Goal: Information Seeking & Learning: Find specific fact

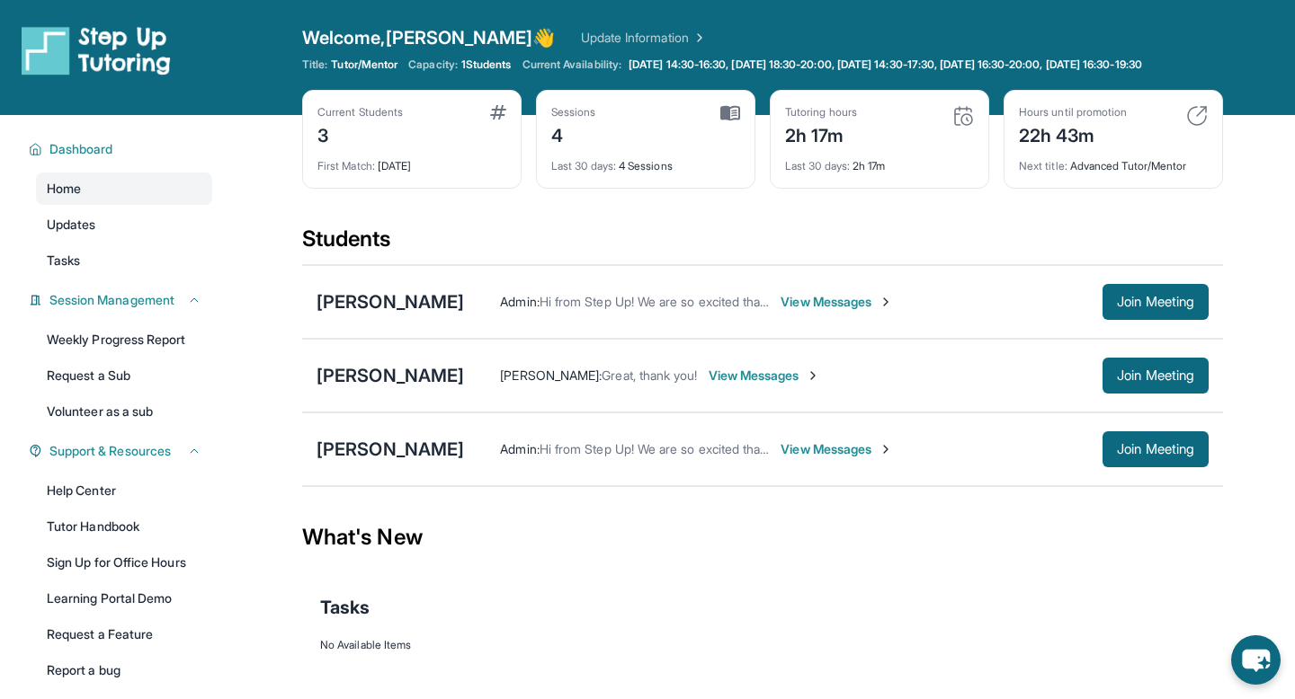
scroll to position [25, 0]
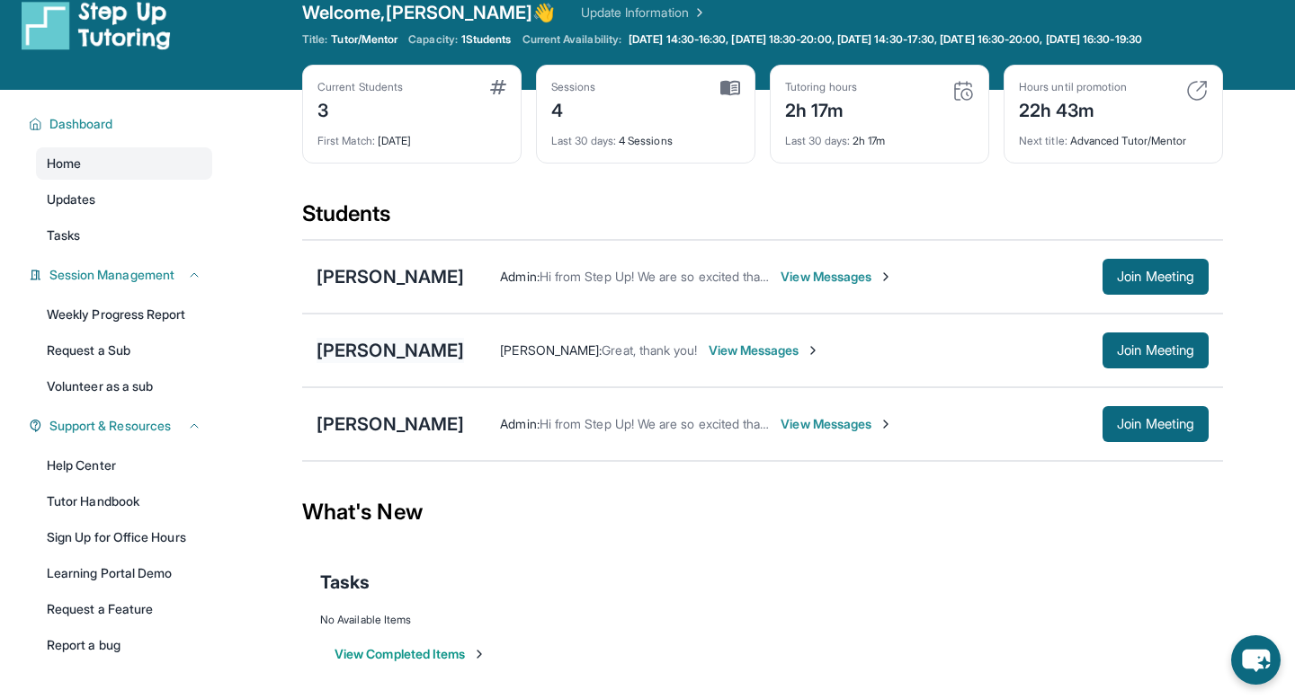
click at [364, 362] on div "[PERSON_NAME]" at bounding box center [389, 350] width 147 height 25
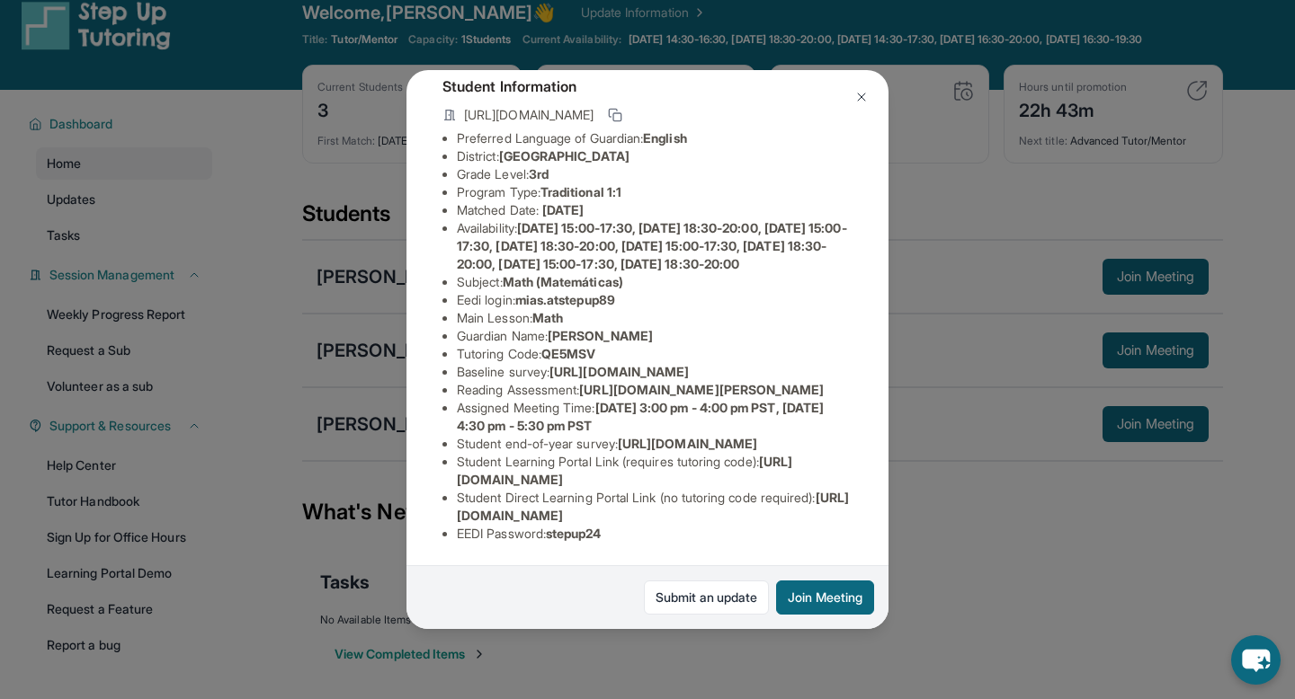
scroll to position [91, 0]
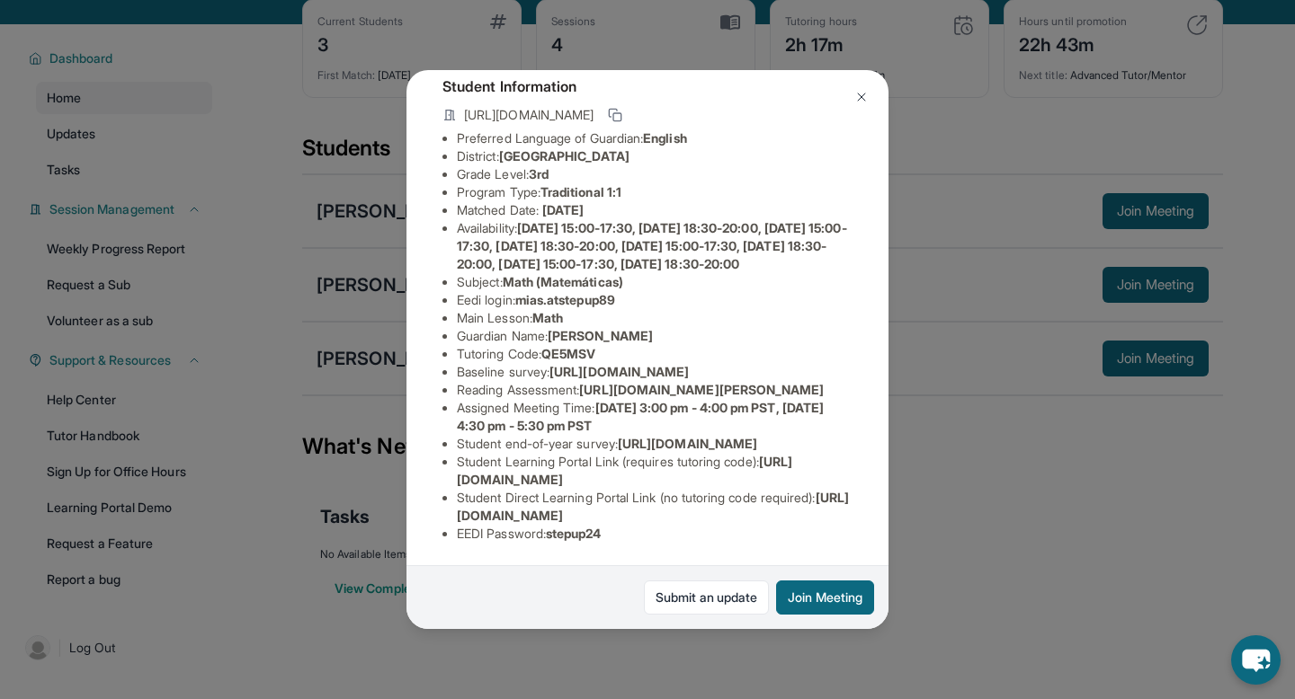
click at [379, 541] on div "Mia Shiraki Guardian: Karen Shiraki Student Information https://student-portal.…" at bounding box center [647, 349] width 1295 height 699
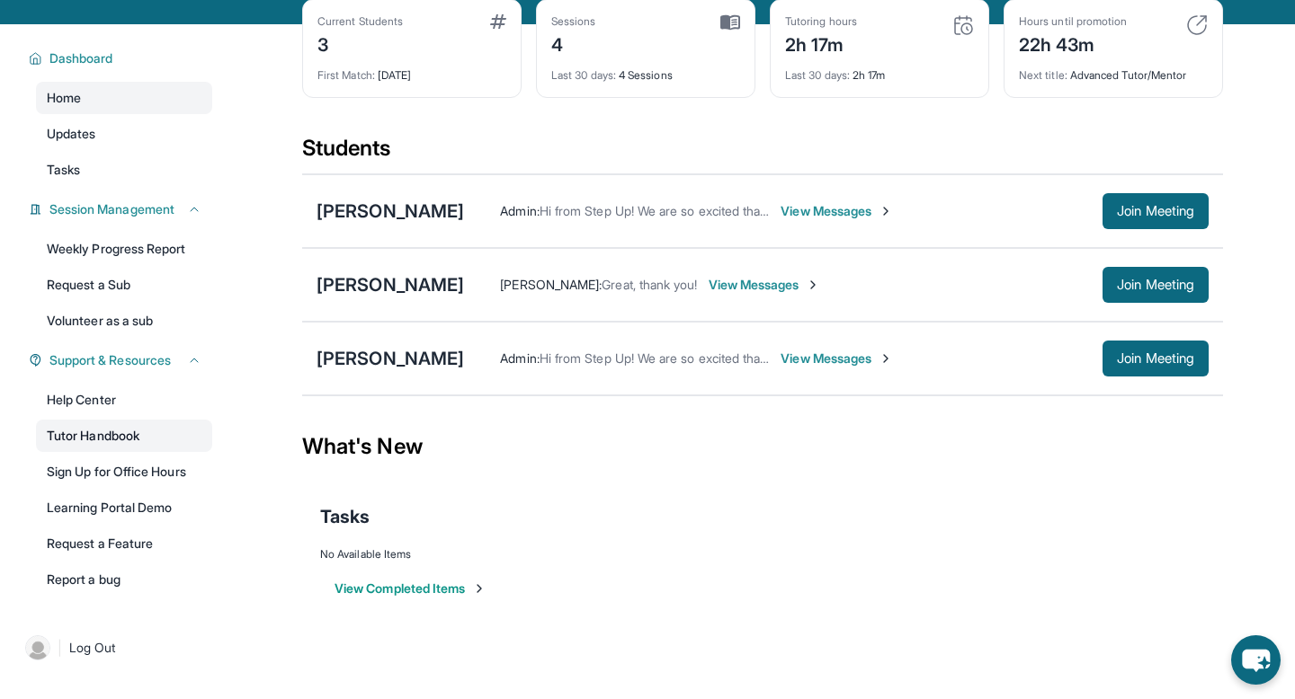
click at [90, 452] on link "Tutor Handbook" at bounding box center [124, 436] width 176 height 32
click at [365, 298] on div "[PERSON_NAME]" at bounding box center [389, 284] width 147 height 25
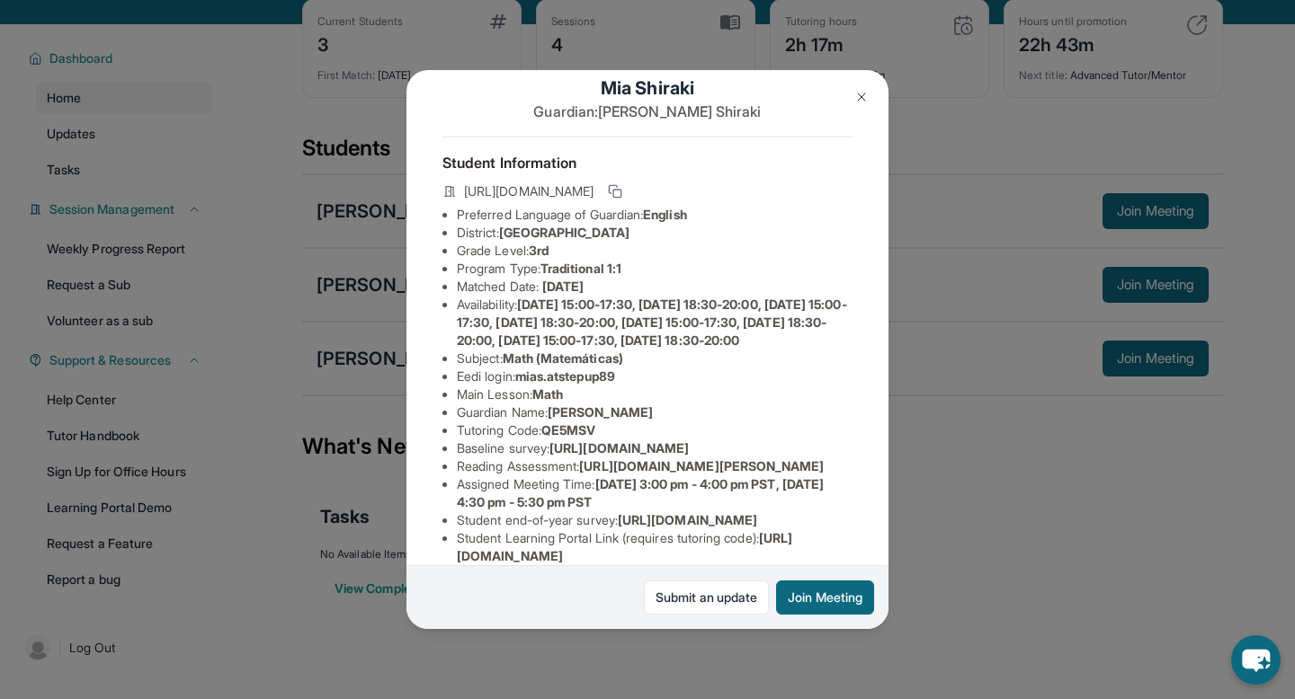
scroll to position [33, 0]
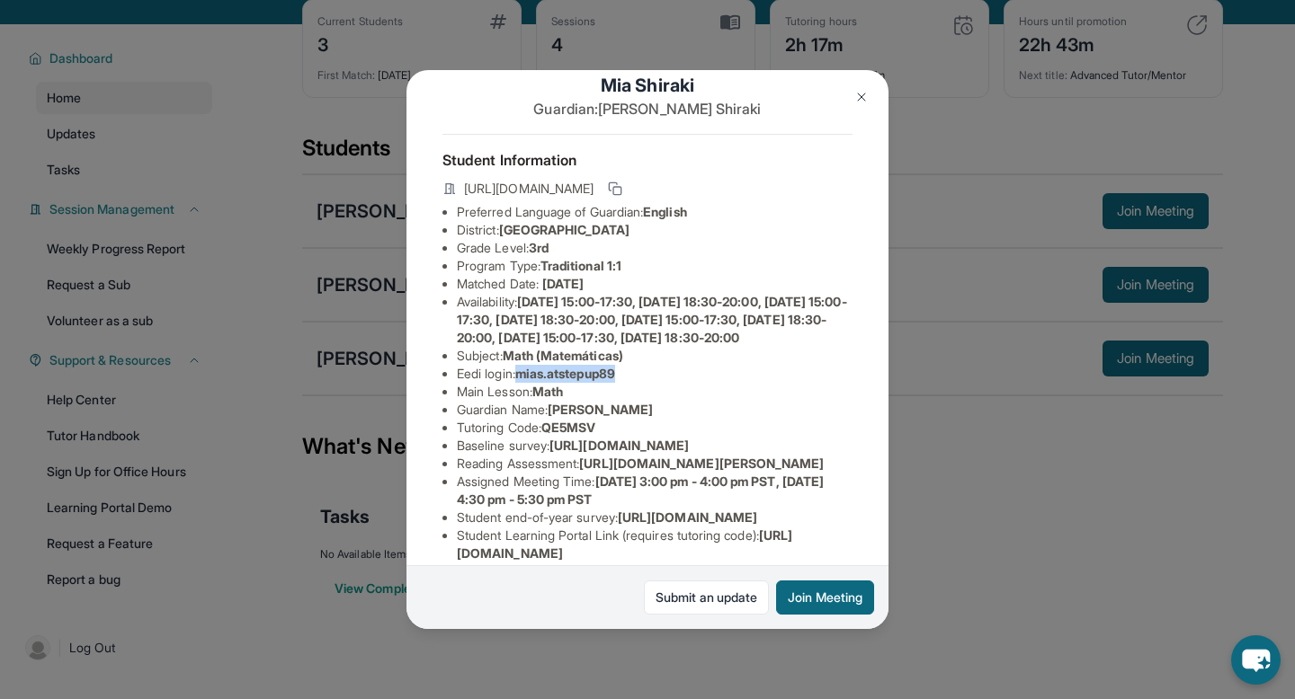
drag, startPoint x: 523, startPoint y: 394, endPoint x: 645, endPoint y: 394, distance: 121.4
click at [645, 383] on li "Eedi login : mias.atstepup89" at bounding box center [655, 374] width 396 height 18
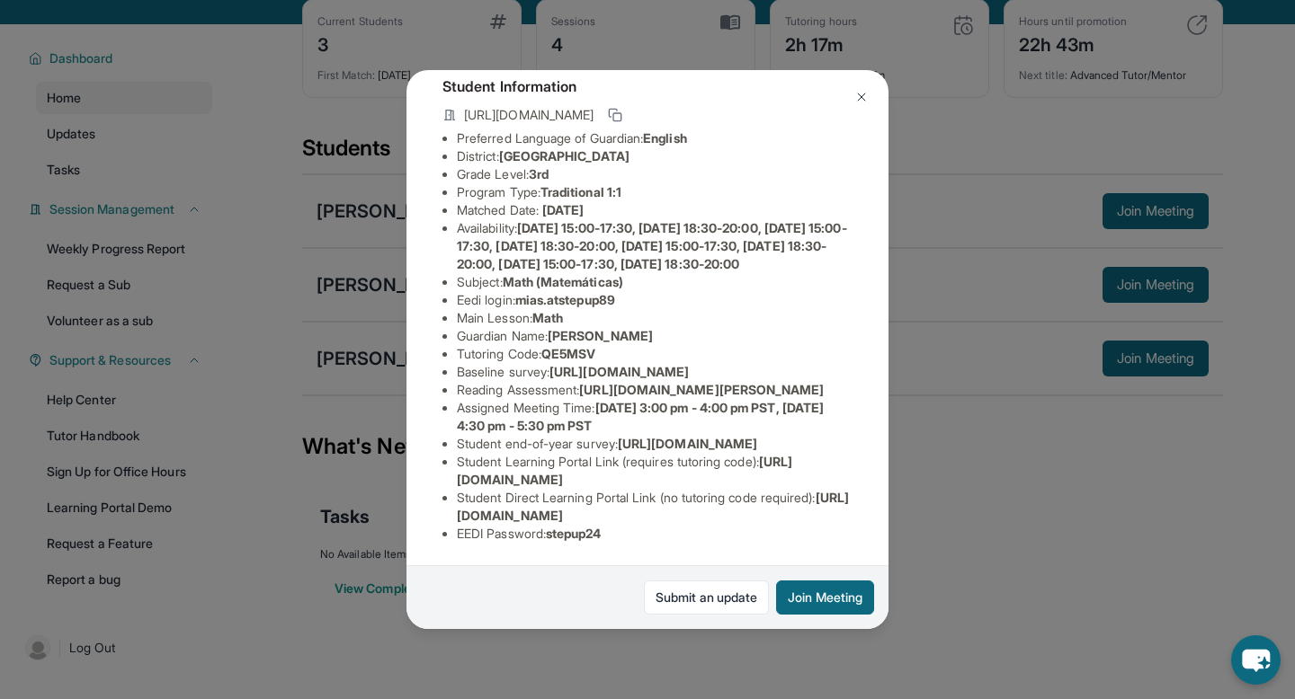
scroll to position [286, 0]
drag, startPoint x: 523, startPoint y: 140, endPoint x: 665, endPoint y: 139, distance: 142.0
click at [667, 291] on li "Eedi login : mias.atstepup89" at bounding box center [655, 300] width 396 height 18
copy span "mias.atstepup89"
click at [665, 291] on li "Eedi login : mias.atstepup89" at bounding box center [655, 300] width 396 height 18
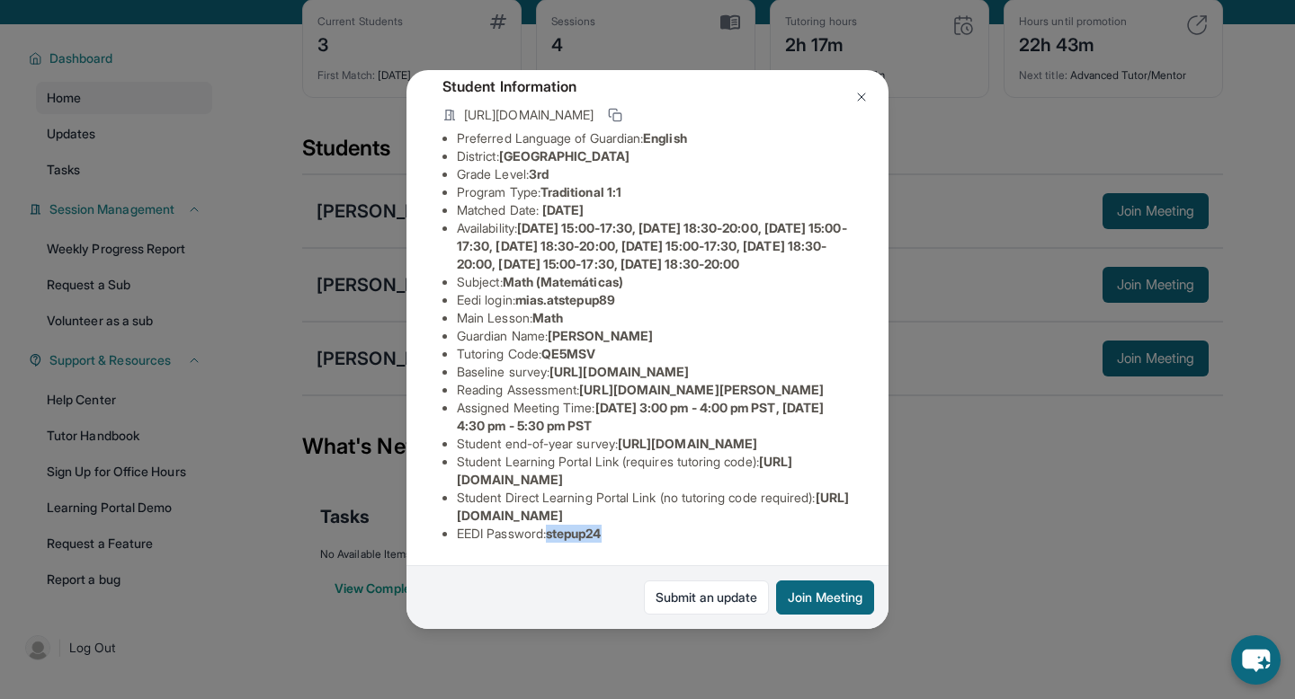
drag, startPoint x: 555, startPoint y: 534, endPoint x: 663, endPoint y: 534, distance: 108.8
click at [664, 534] on li "EEDI Password : stepup24" at bounding box center [655, 534] width 396 height 18
copy span "stepup24"
